Goal: Task Accomplishment & Management: Complete application form

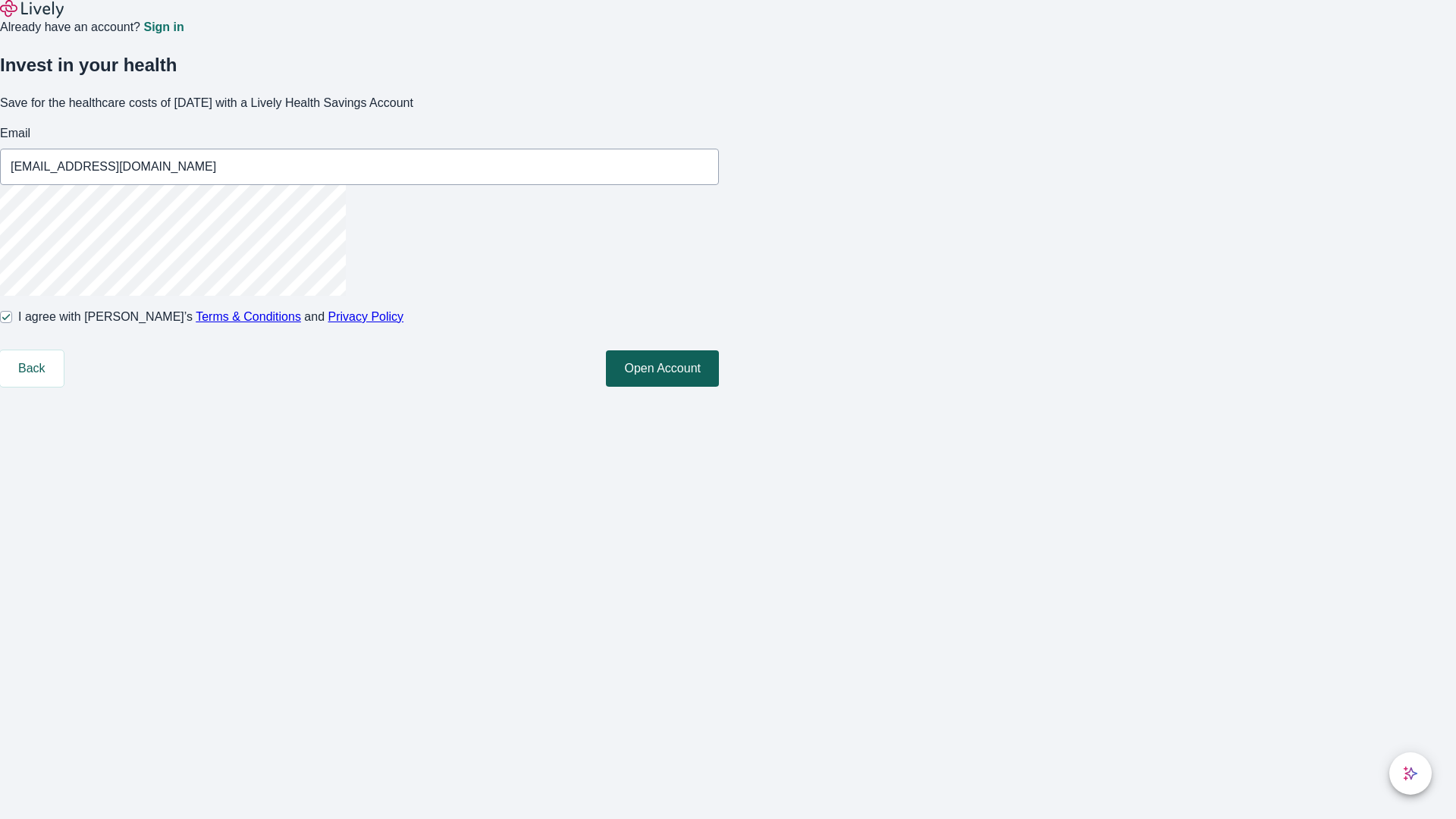
click at [719, 387] on button "Open Account" at bounding box center [662, 369] width 113 height 36
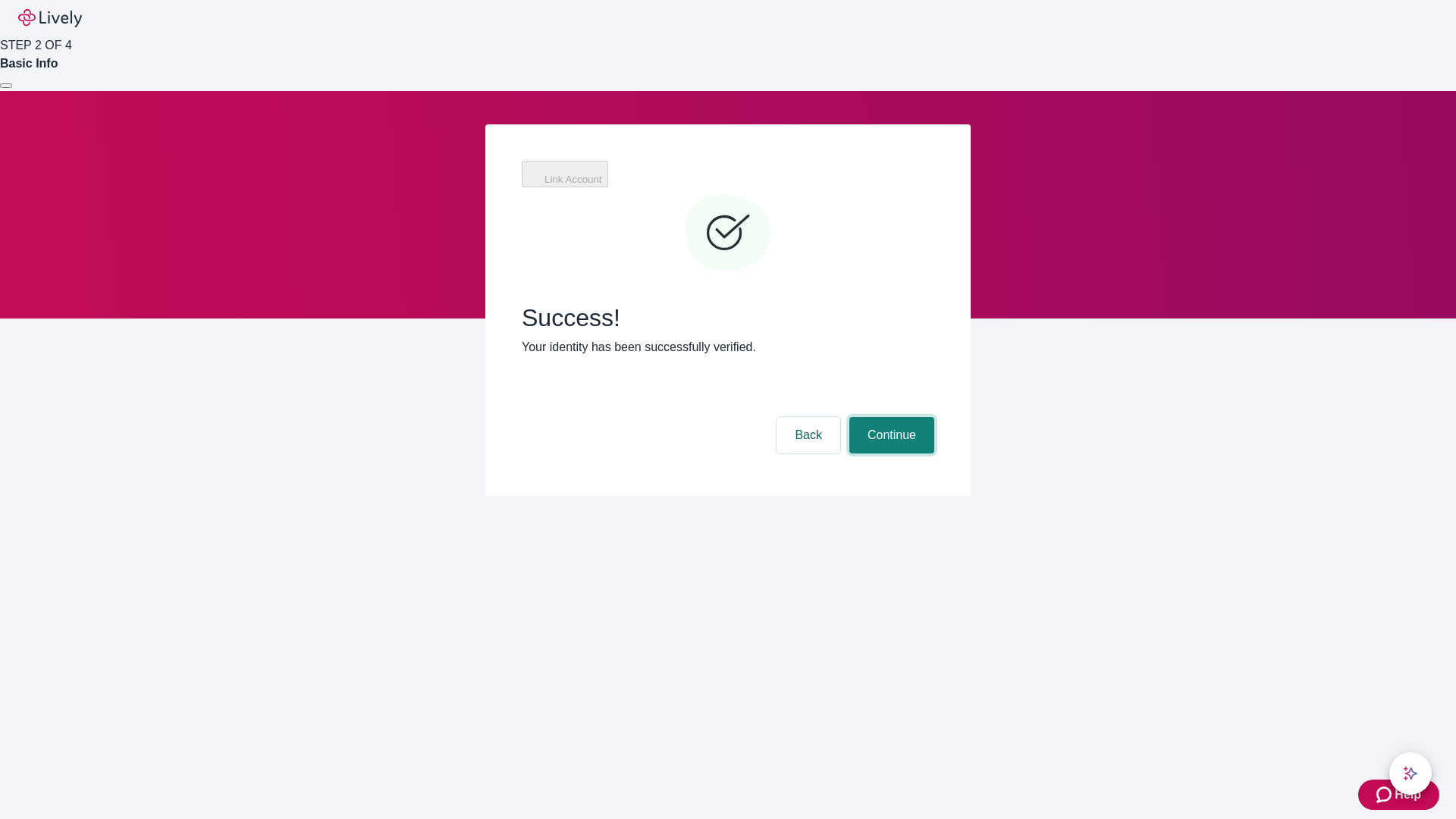
click at [889, 417] on button "Continue" at bounding box center [892, 436] width 85 height 36
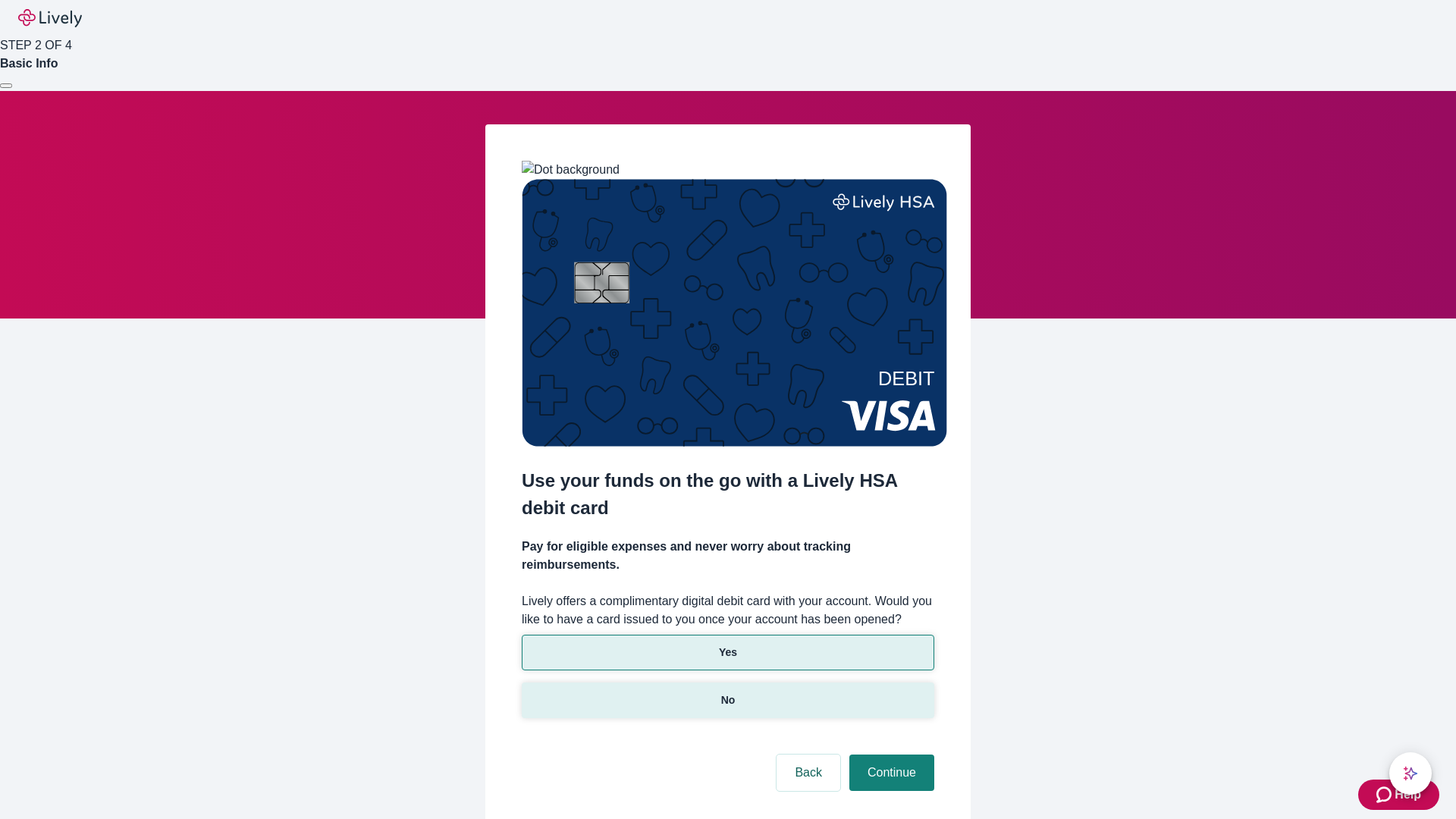
click at [727, 692] on p "No" at bounding box center [728, 700] width 14 height 16
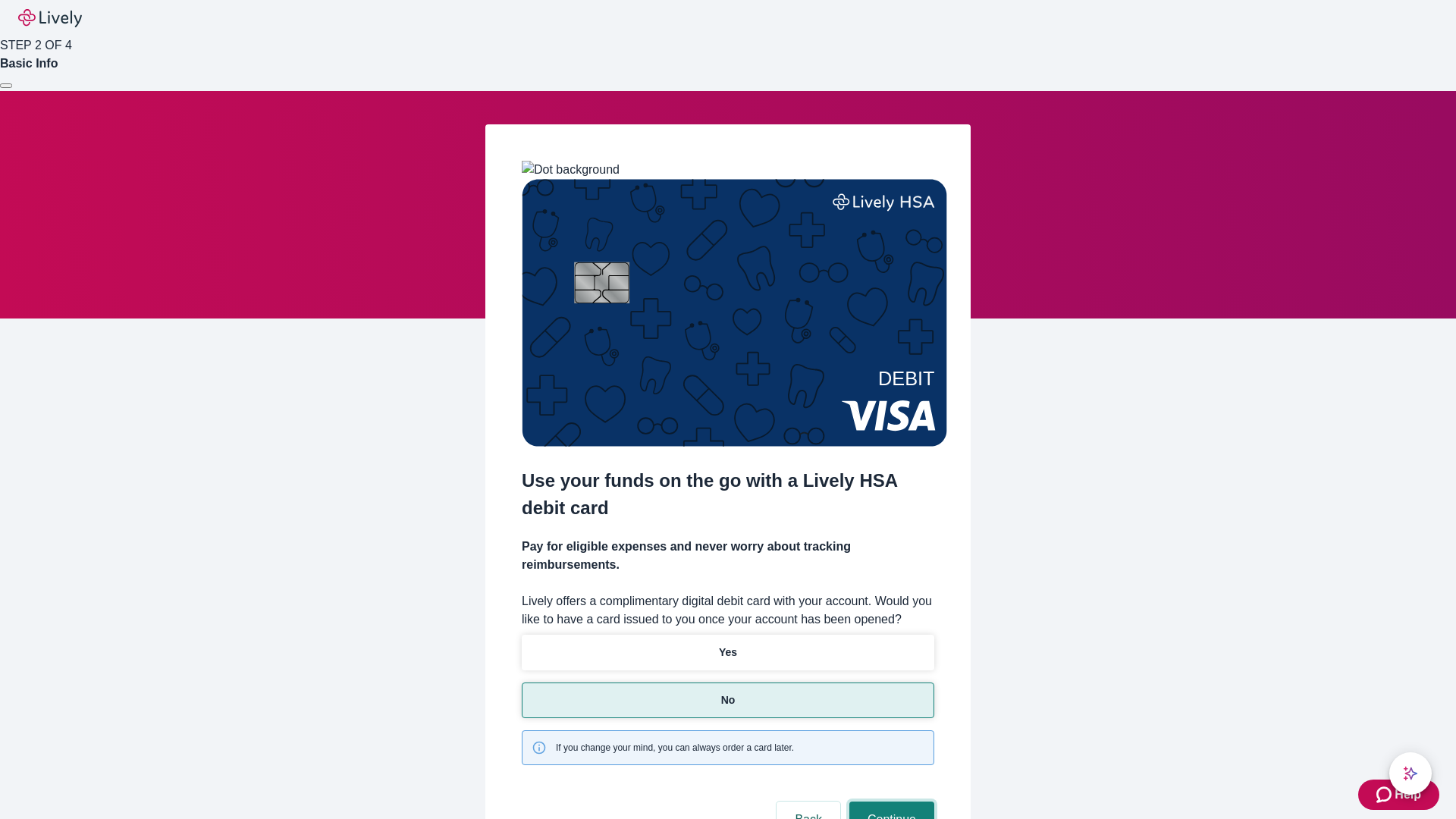
click at [889, 802] on button "Continue" at bounding box center [892, 820] width 85 height 36
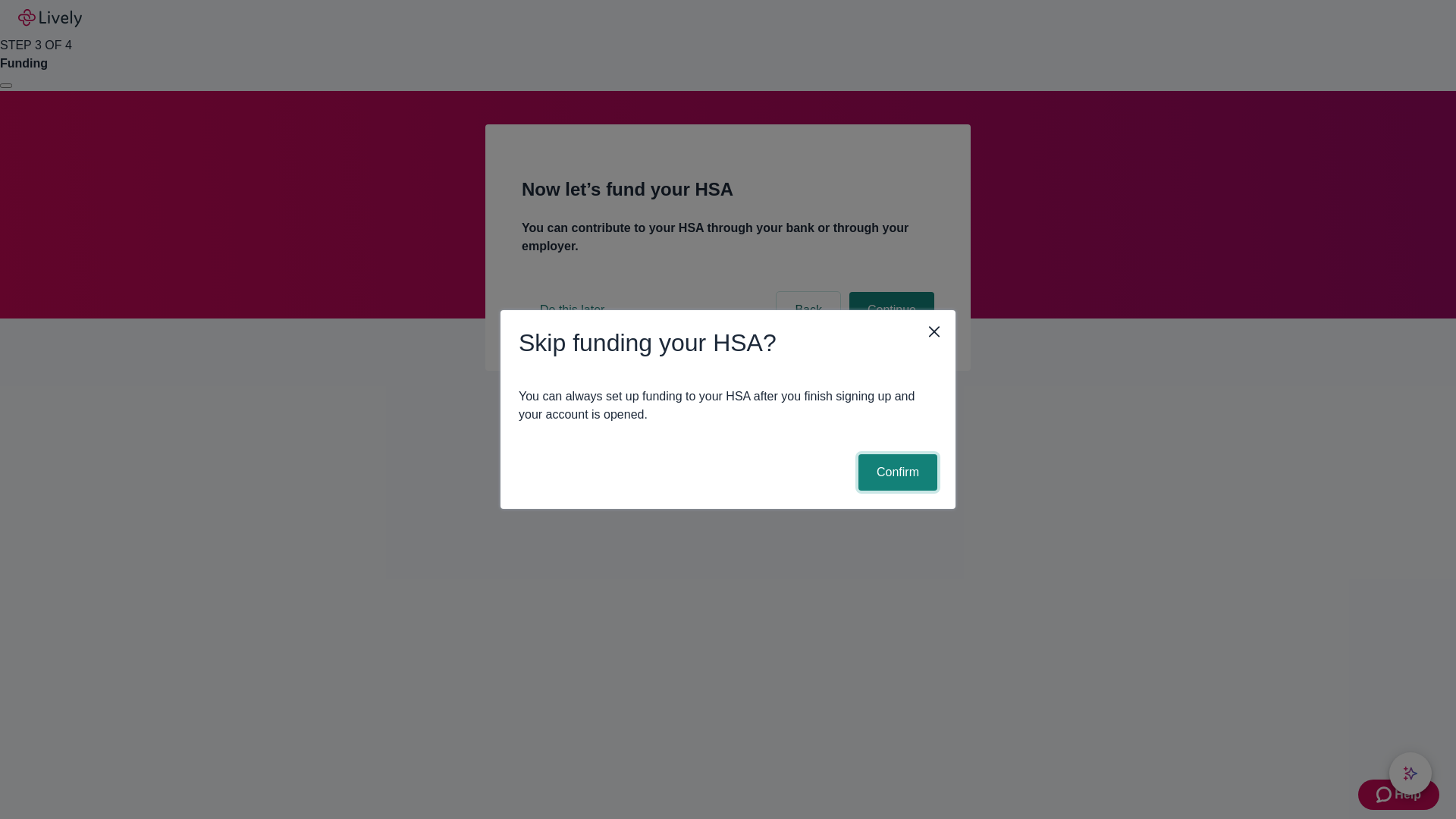
click at [895, 473] on button "Confirm" at bounding box center [898, 473] width 79 height 36
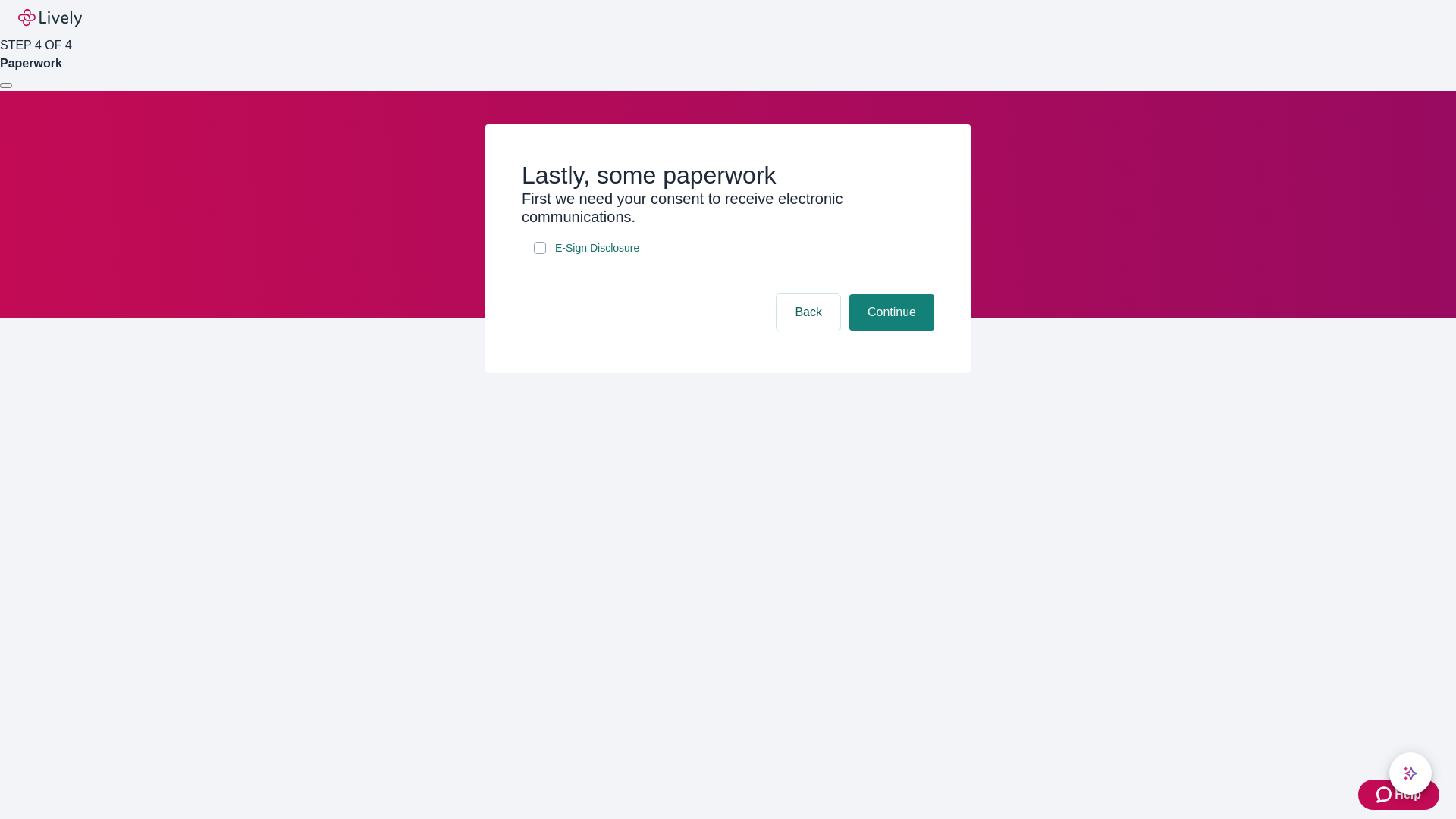
click at [539, 254] on input "E-Sign Disclosure" at bounding box center [540, 248] width 12 height 12
checkbox input "true"
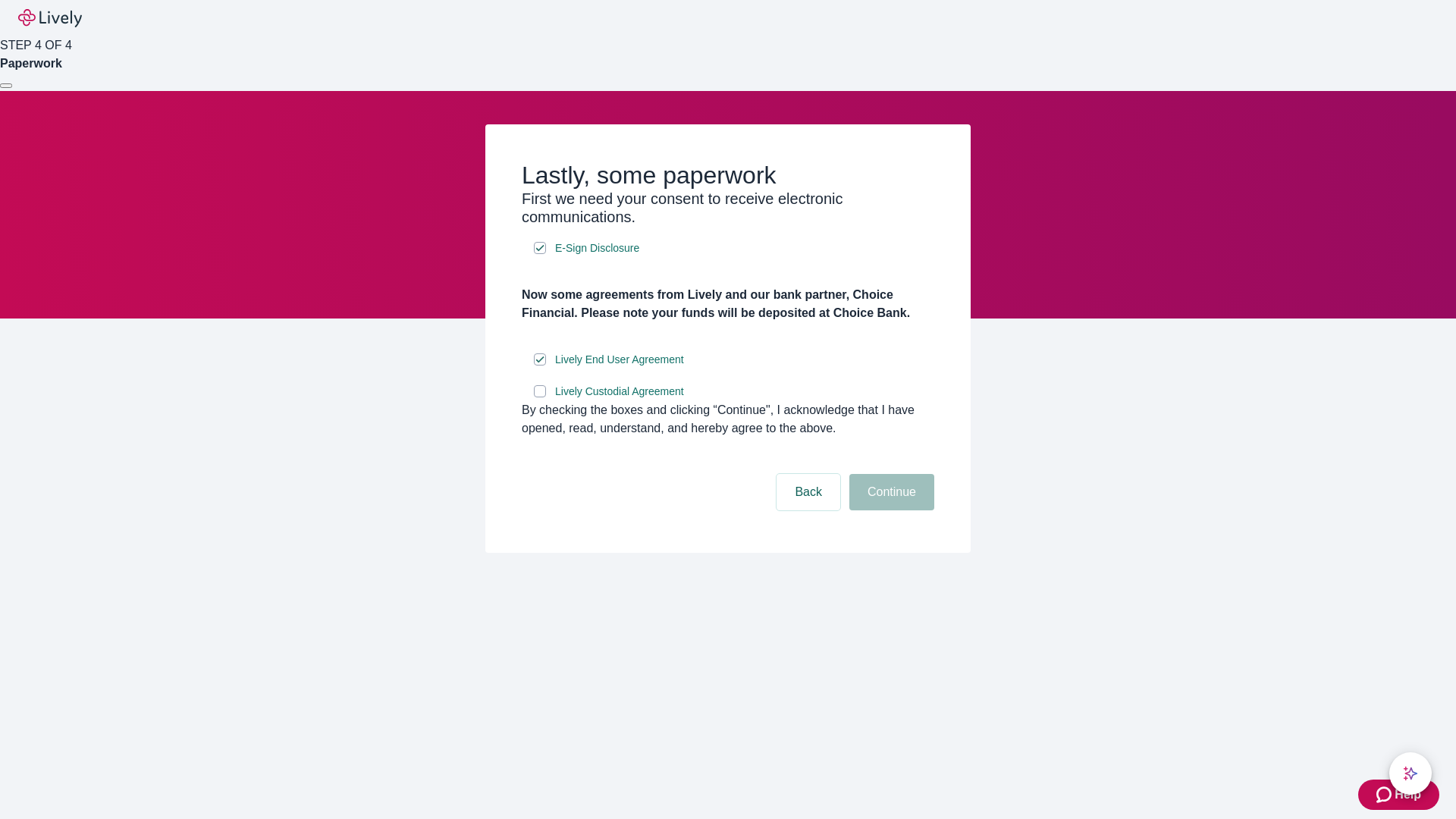
click at [539, 398] on input "Lively Custodial Agreement" at bounding box center [540, 392] width 12 height 12
checkbox input "true"
click at [889, 511] on button "Continue" at bounding box center [892, 493] width 85 height 36
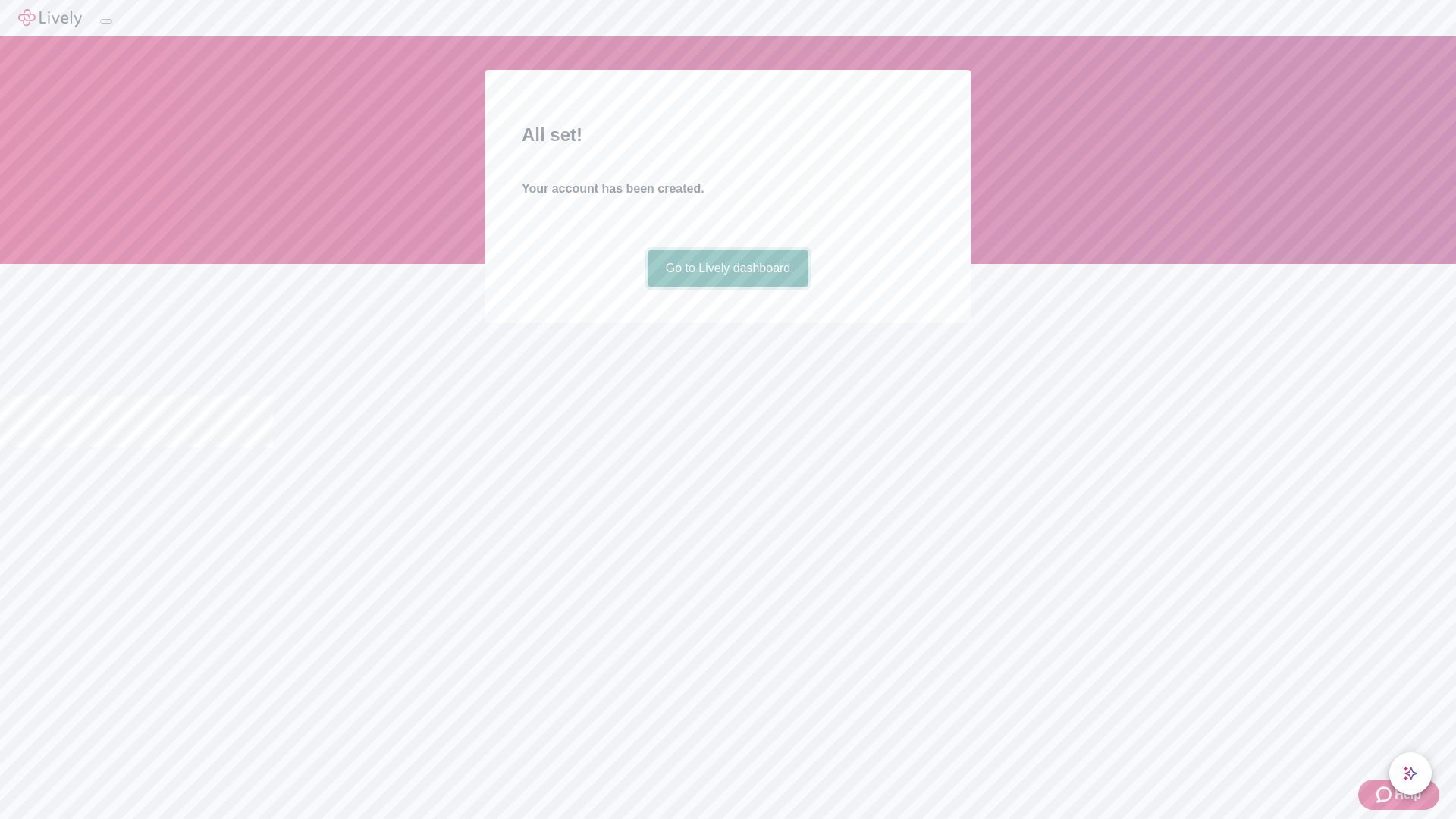
click at [727, 287] on link "Go to Lively dashboard" at bounding box center [728, 269] width 162 height 36
